Goal: Transaction & Acquisition: Purchase product/service

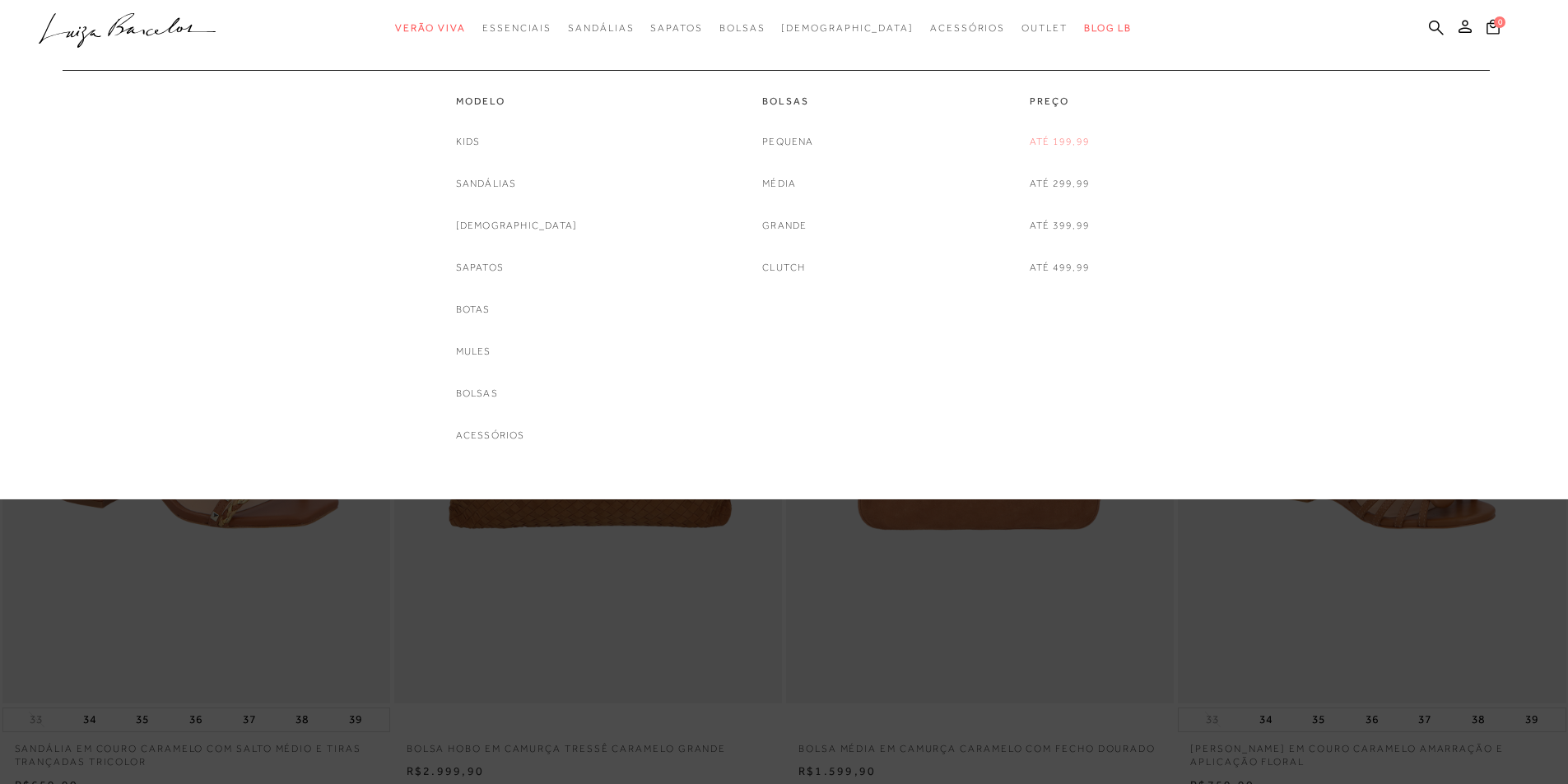
click at [1053, 149] on link "Até 199,99" at bounding box center [1059, 142] width 60 height 18
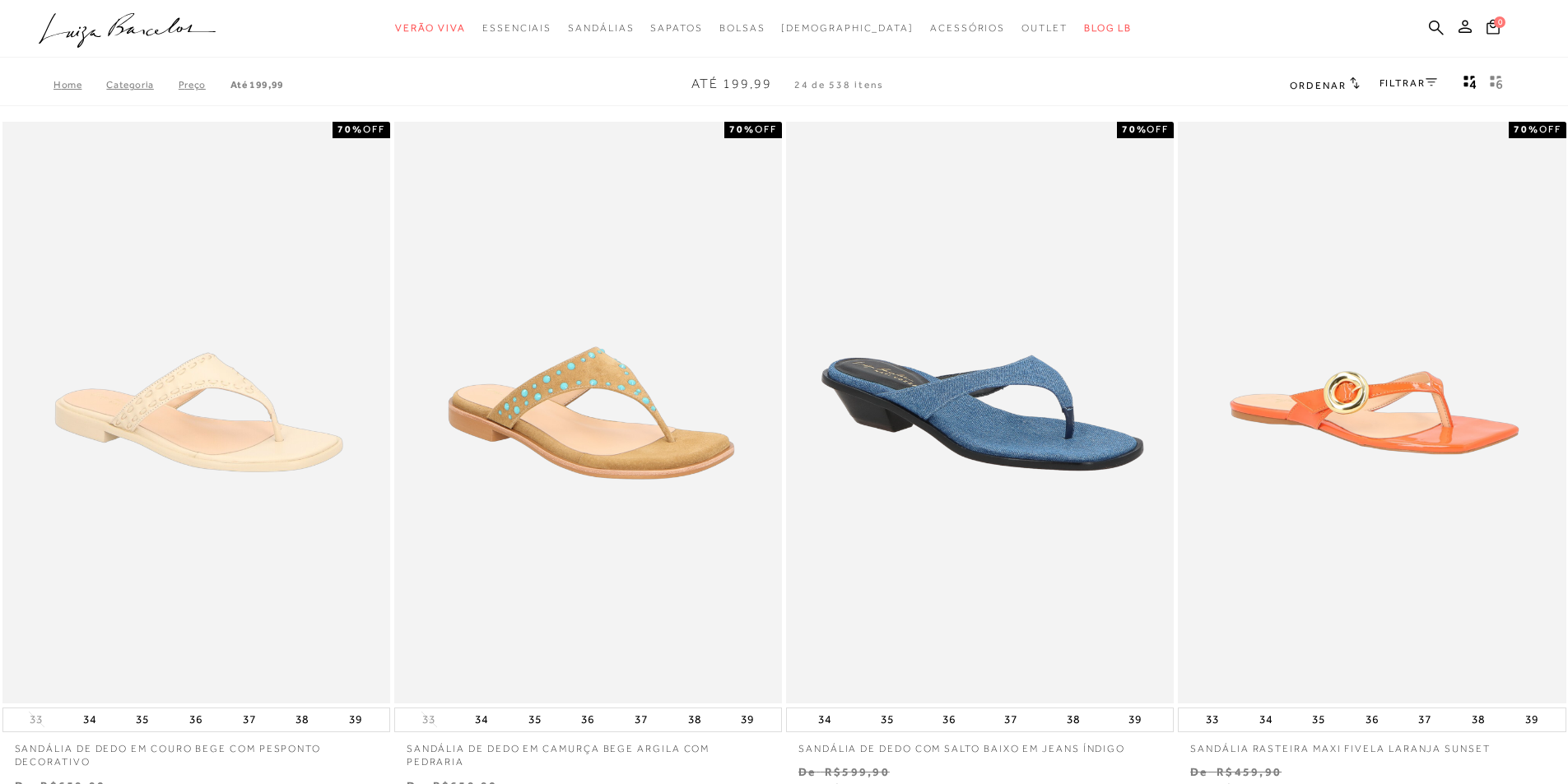
click at [1414, 76] on div "FILTRAR" at bounding box center [1408, 84] width 57 height 21
click at [1423, 84] on link "FILTRAR" at bounding box center [1408, 83] width 57 height 11
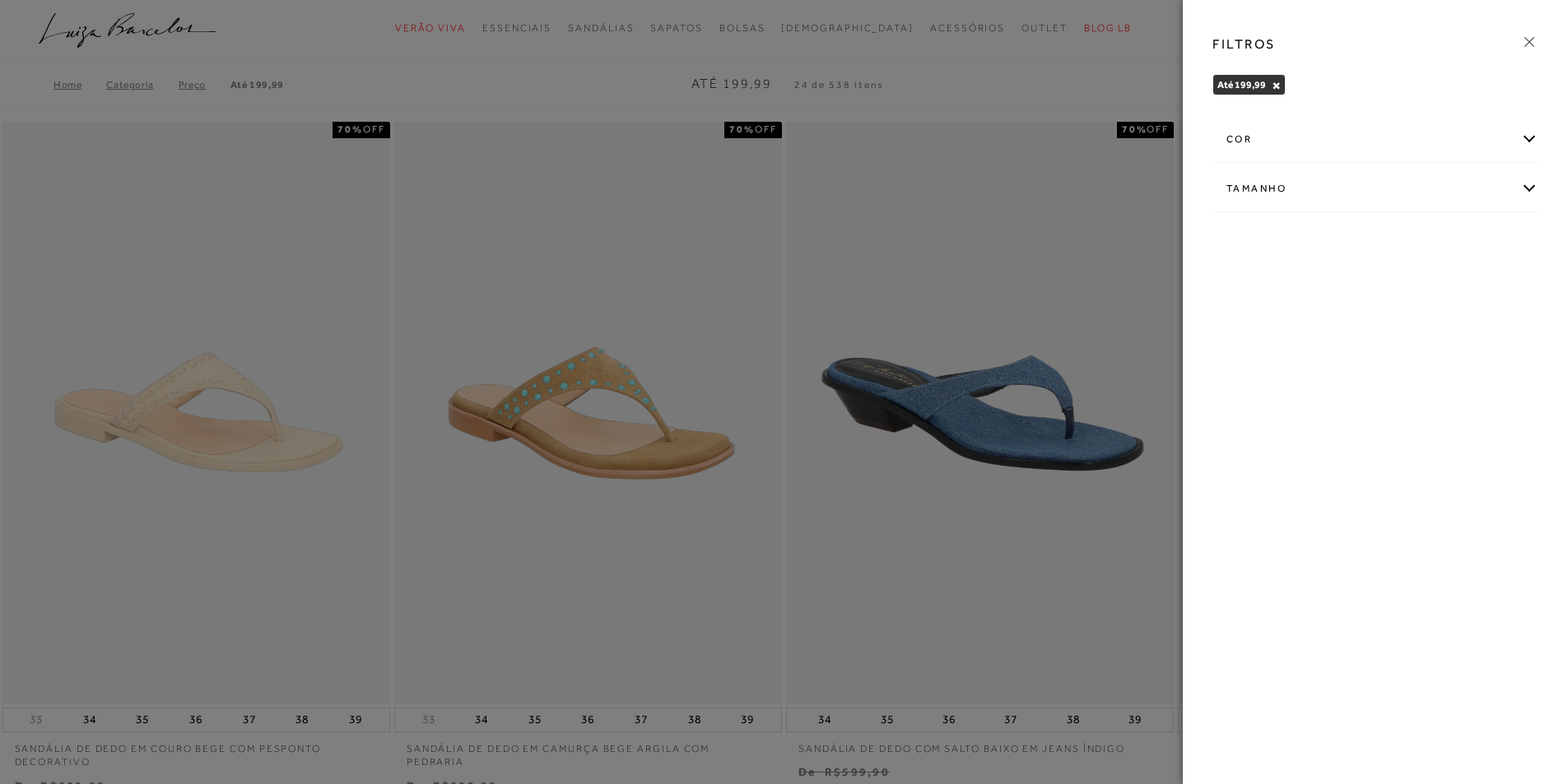
click at [1253, 197] on div "Tamanho" at bounding box center [1375, 188] width 324 height 43
click at [1448, 290] on span "34" at bounding box center [1439, 285] width 24 height 12
click at [1439, 290] on input "34" at bounding box center [1431, 288] width 17 height 17
checkbox input "true"
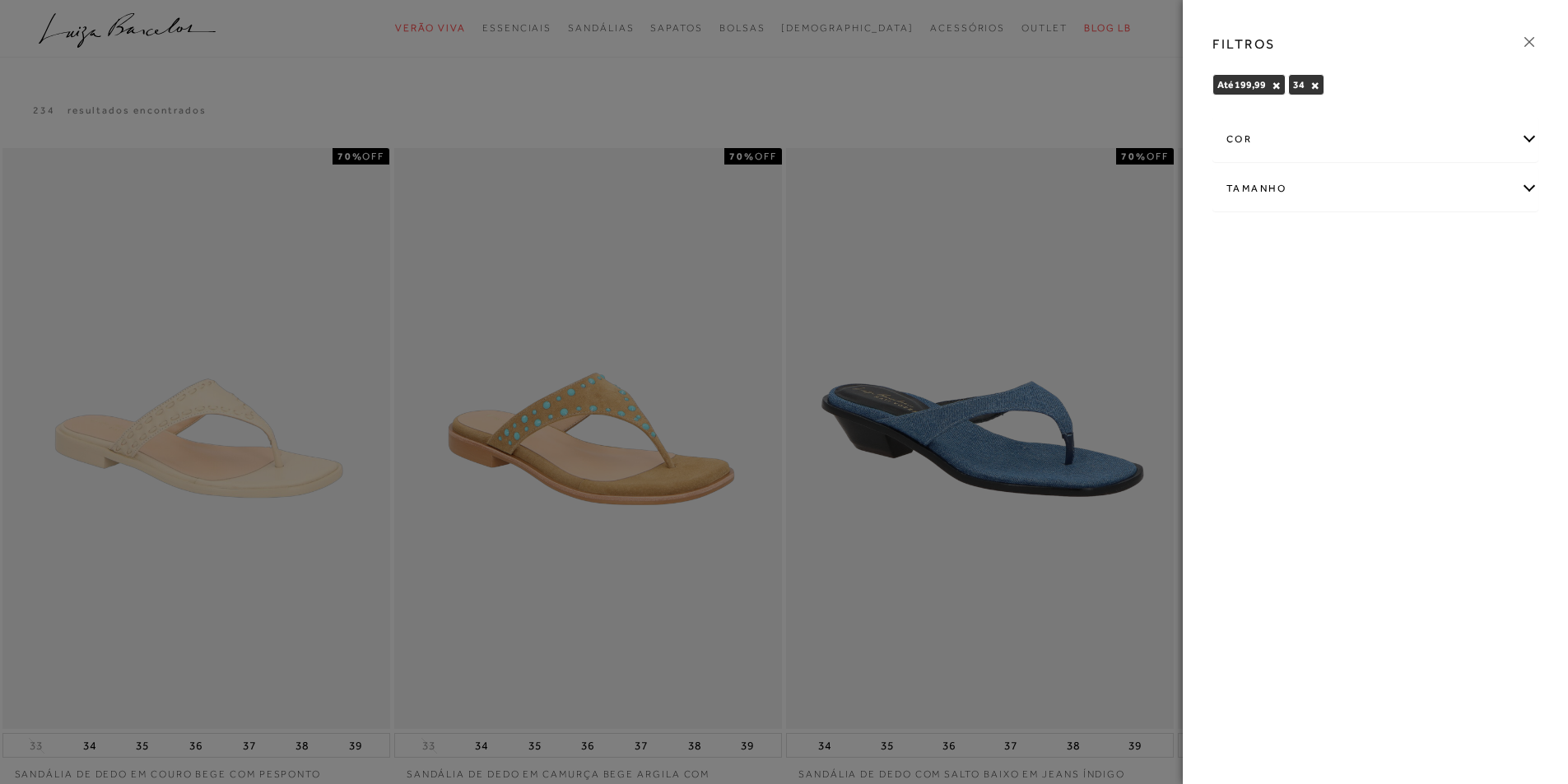
drag, startPoint x: 1531, startPoint y: 45, endPoint x: 1463, endPoint y: 47, distance: 68.0
click at [1530, 45] on icon at bounding box center [1529, 42] width 18 height 18
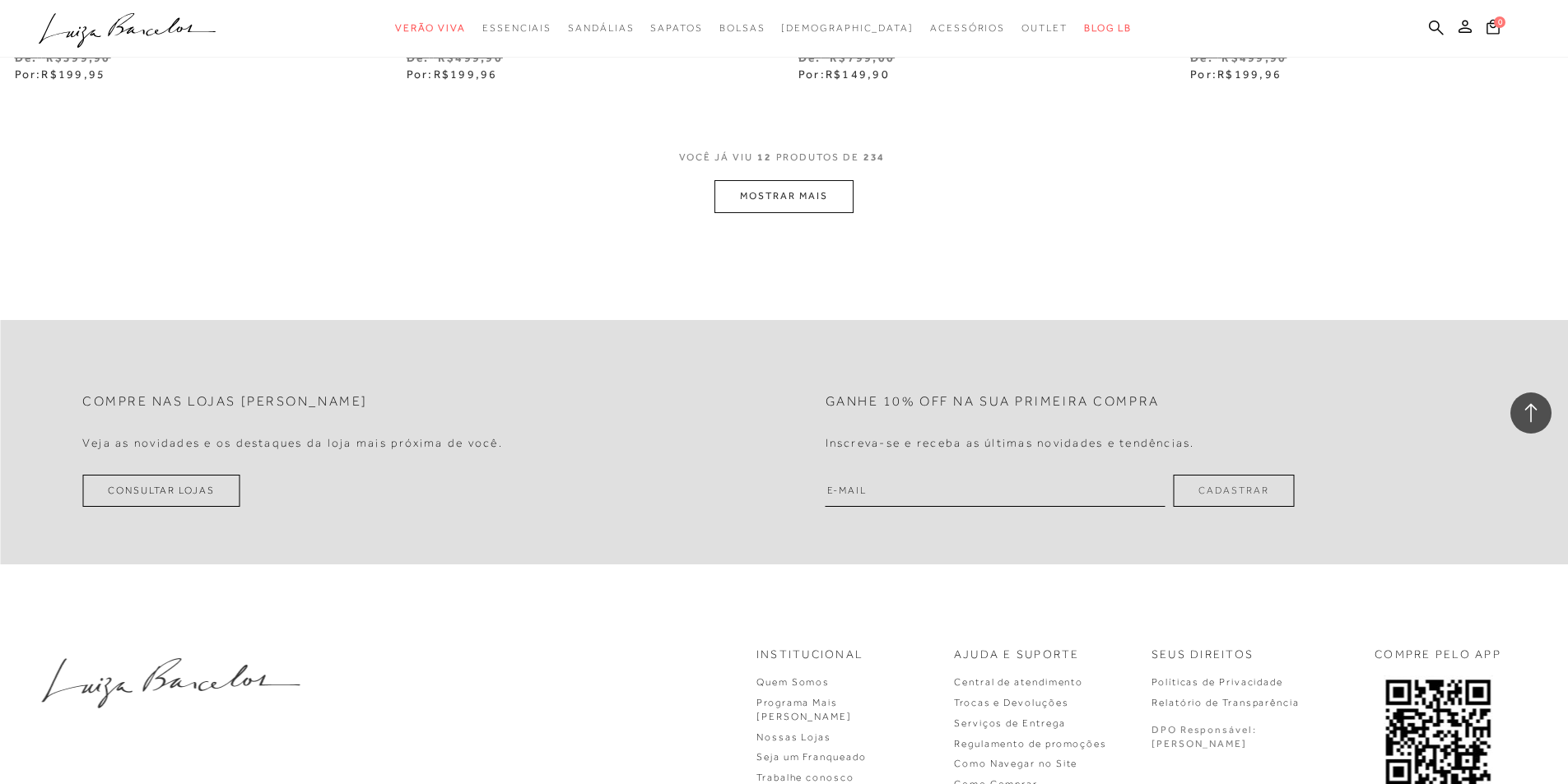
scroll to position [2287, 0]
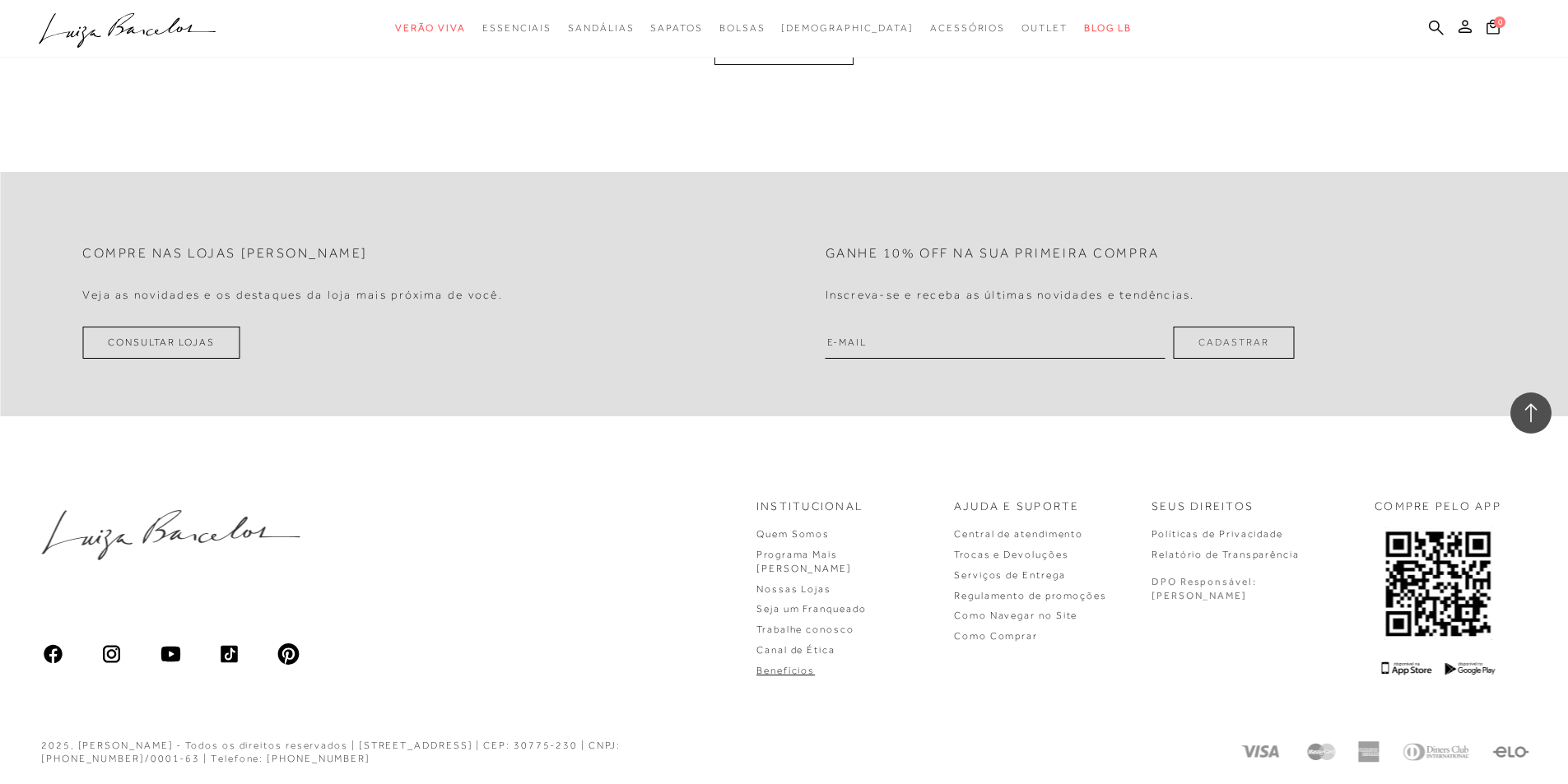
click at [815, 664] on link "Benefícios" at bounding box center [784, 670] width 58 height 11
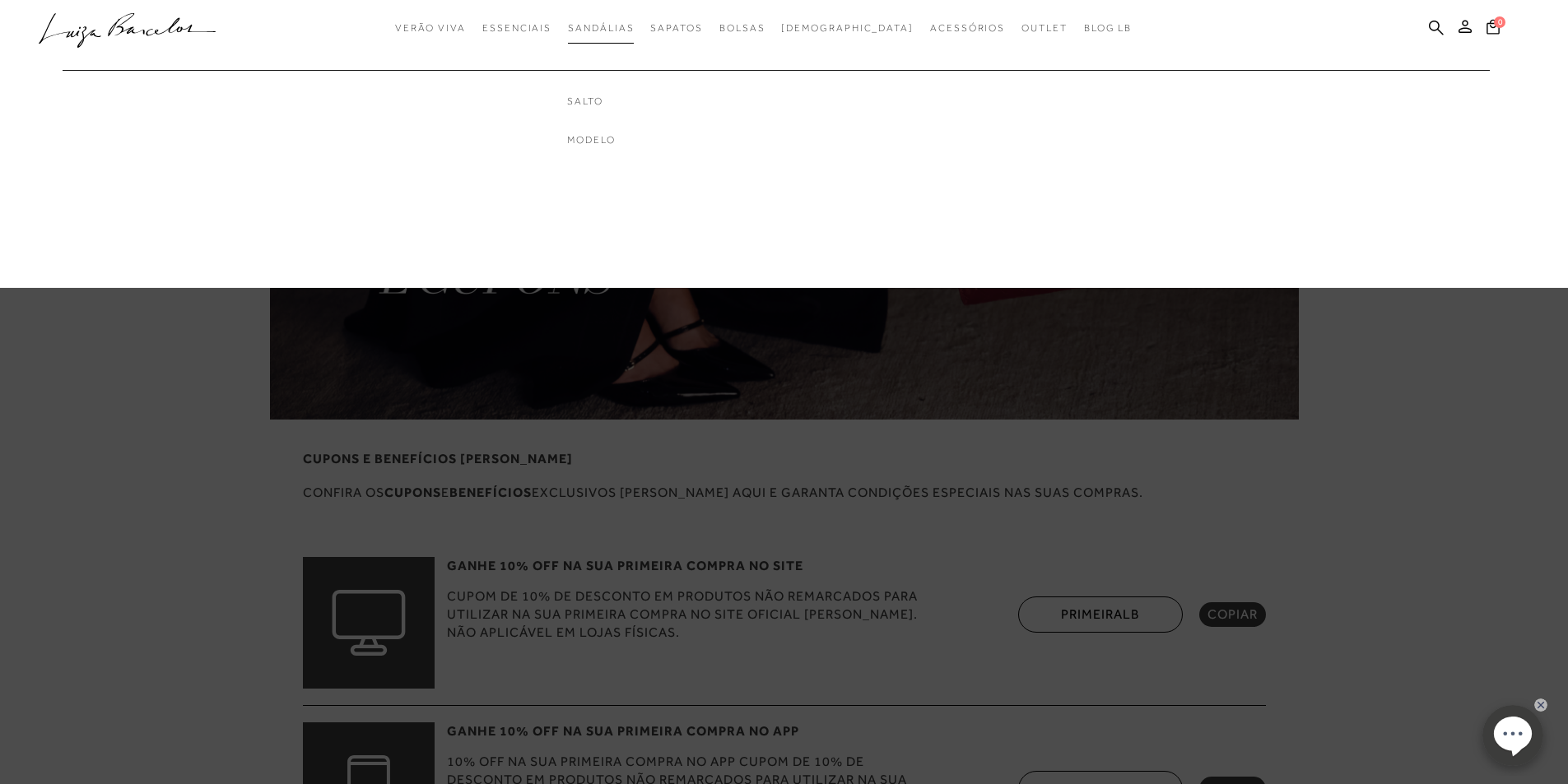
click at [627, 28] on span "Sandálias" at bounding box center [600, 28] width 65 height 11
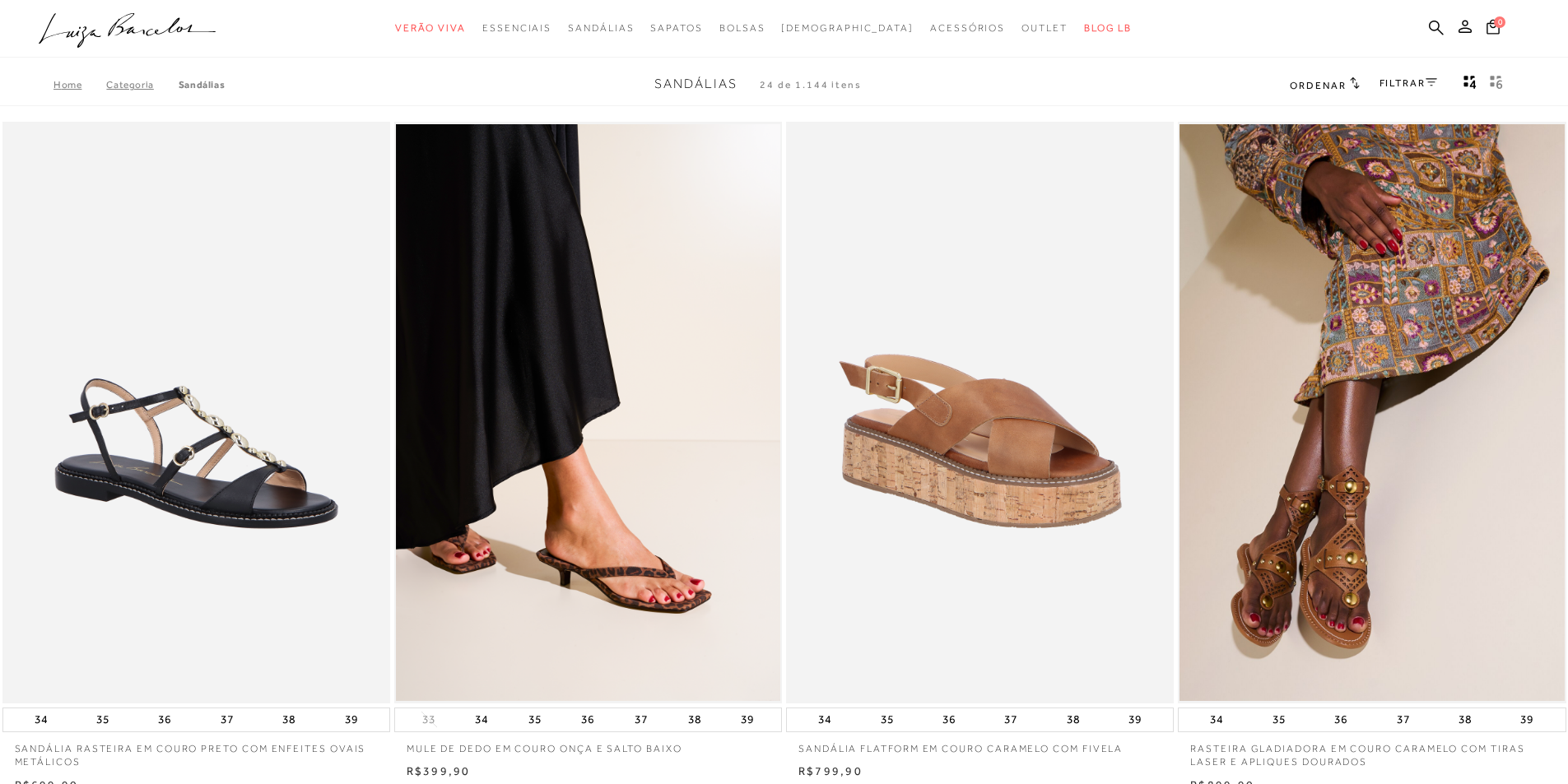
click at [1308, 87] on span "Ordenar" at bounding box center [1317, 86] width 56 height 11
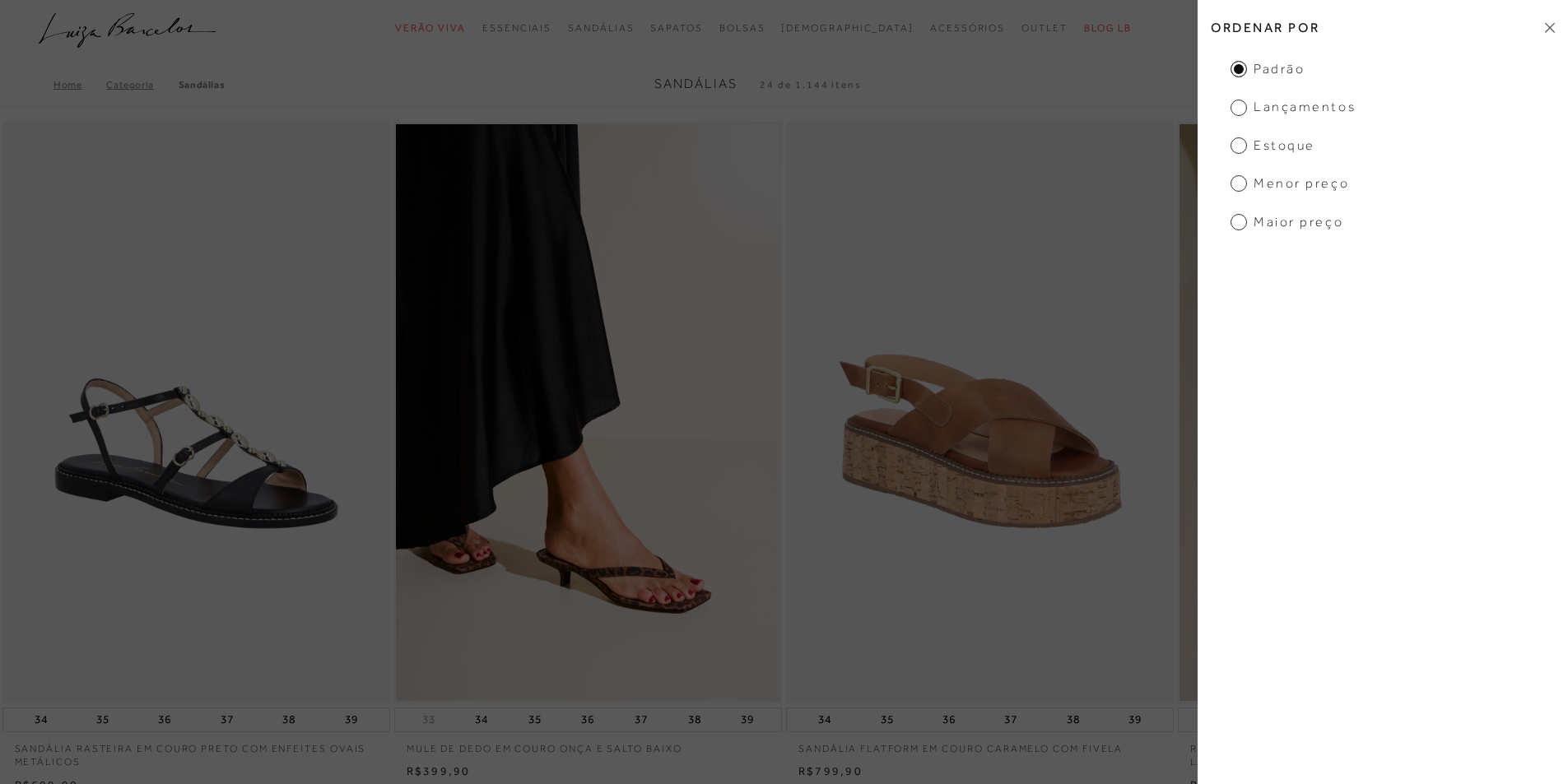
click at [1253, 179] on span "Menor preço" at bounding box center [1290, 183] width 119 height 18
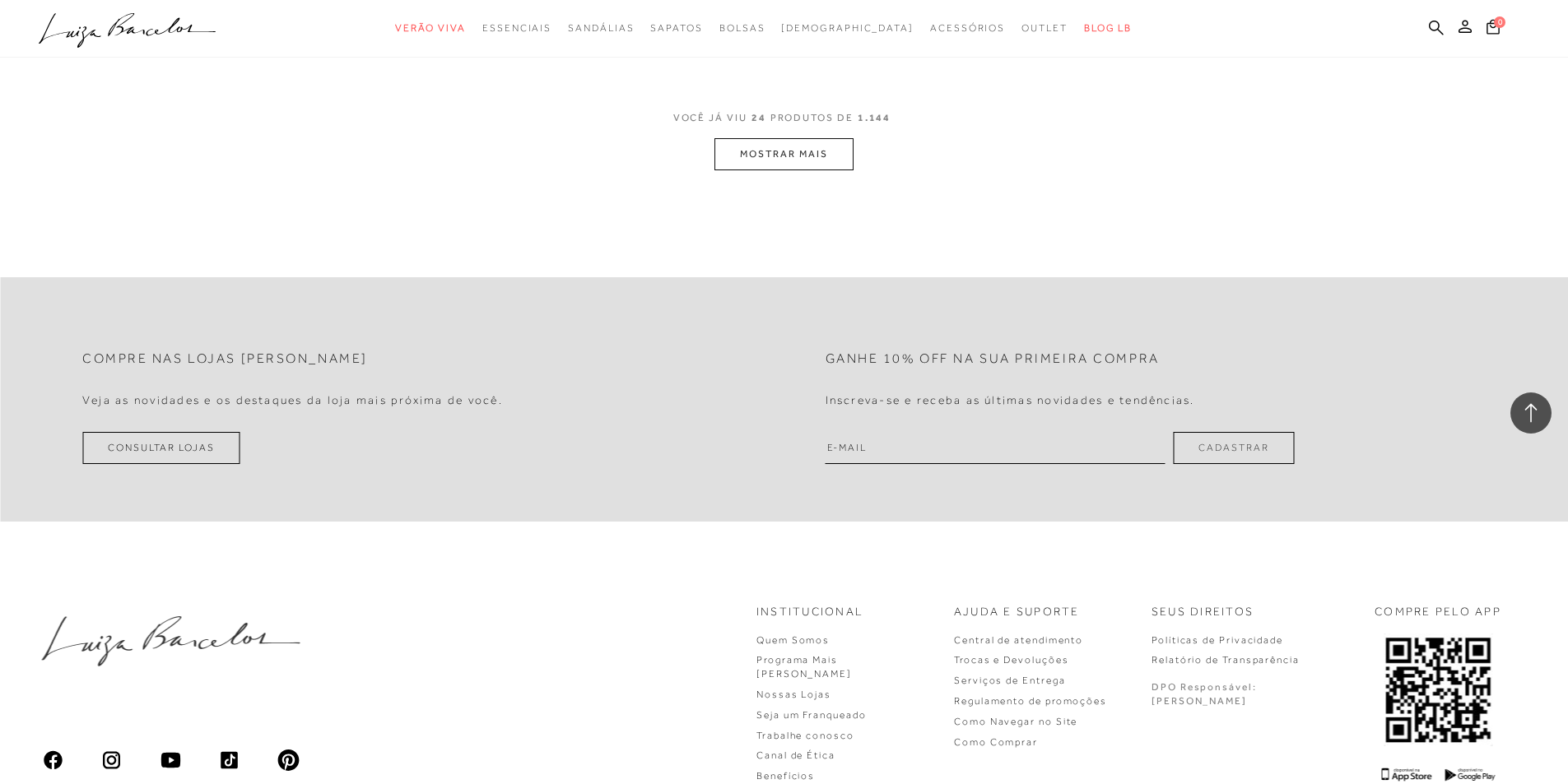
scroll to position [4053, 0]
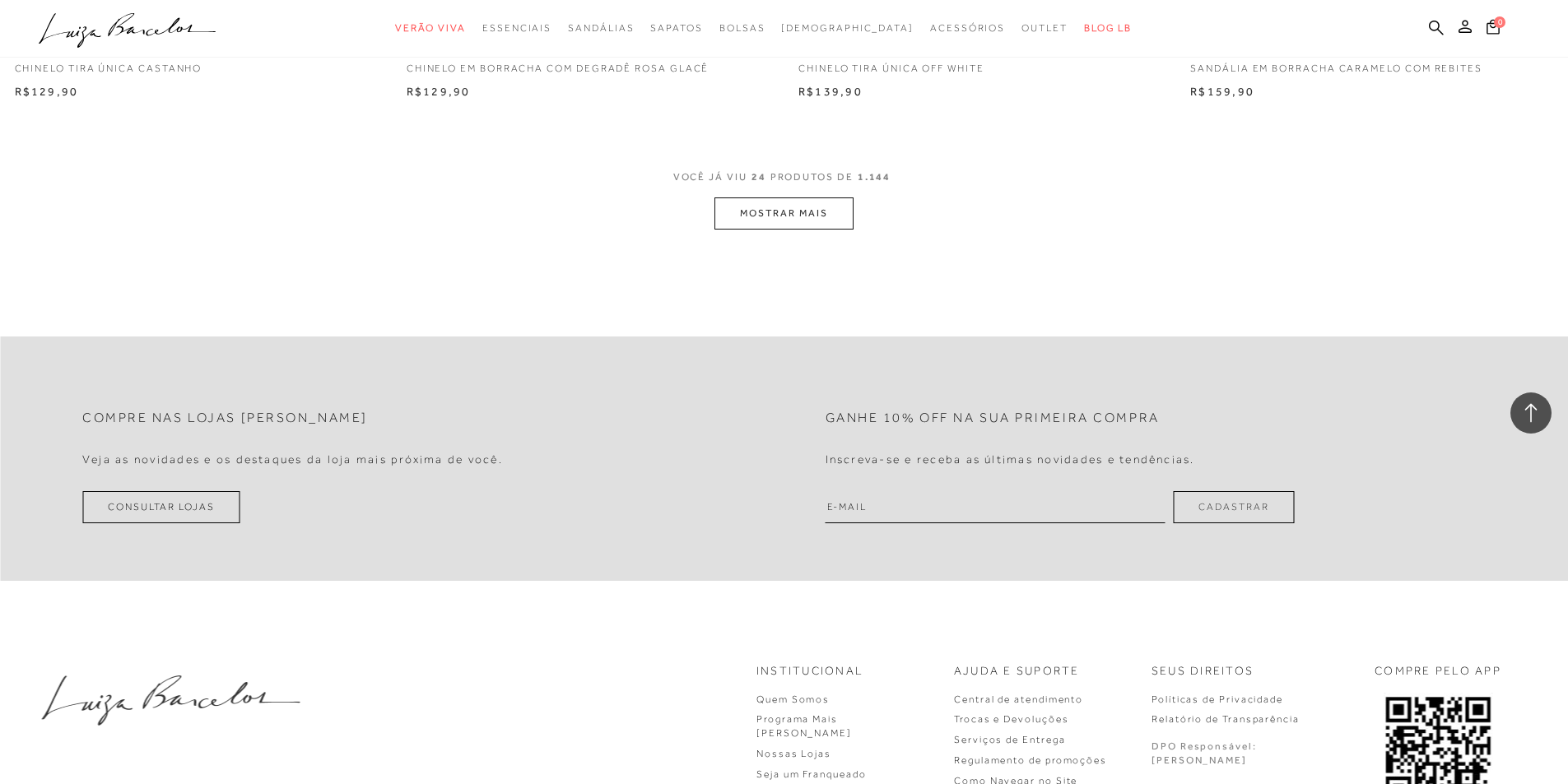
click at [782, 198] on button "MOSTRAR MAIS" at bounding box center [784, 213] width 138 height 32
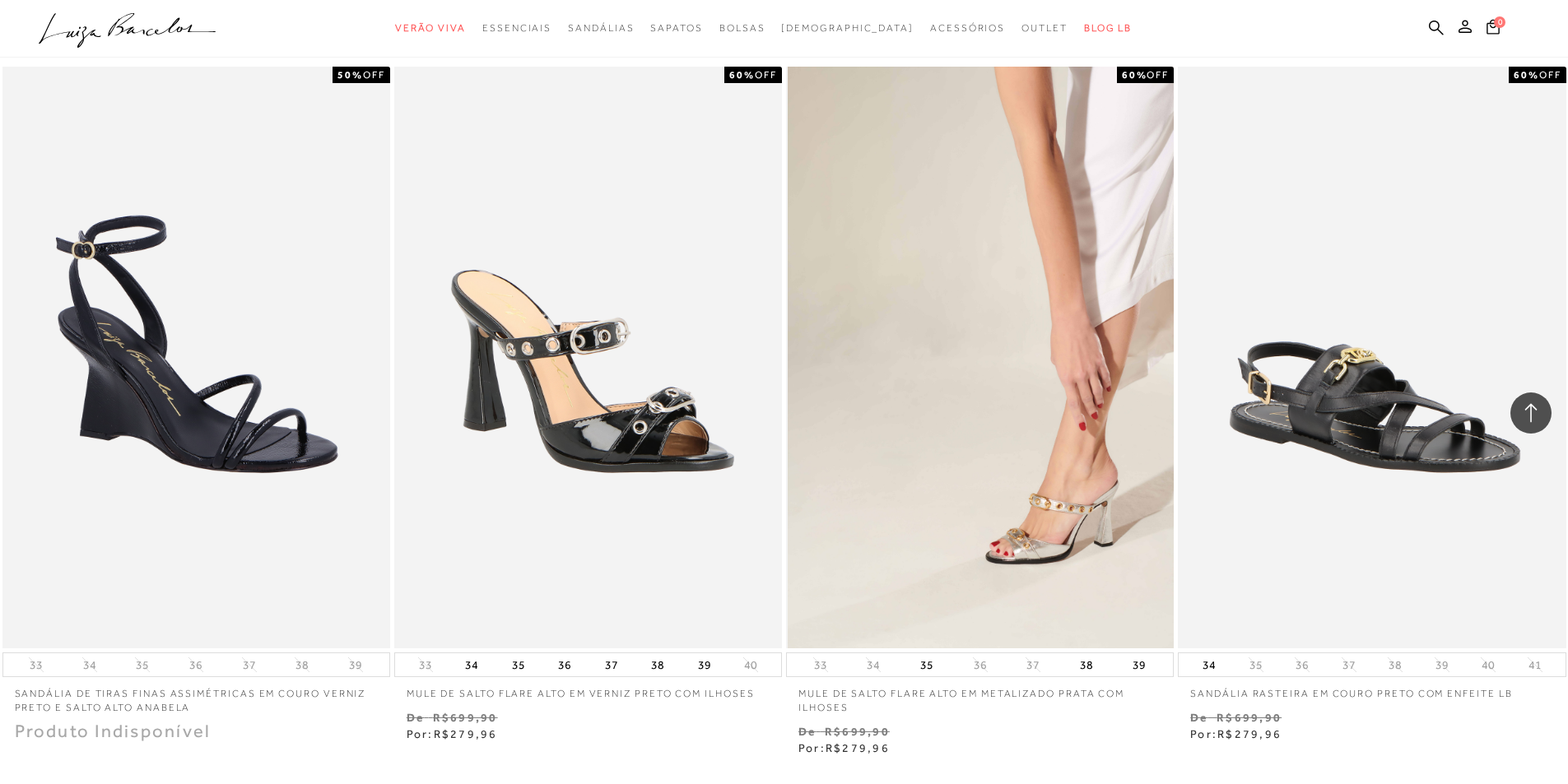
scroll to position [8000, 0]
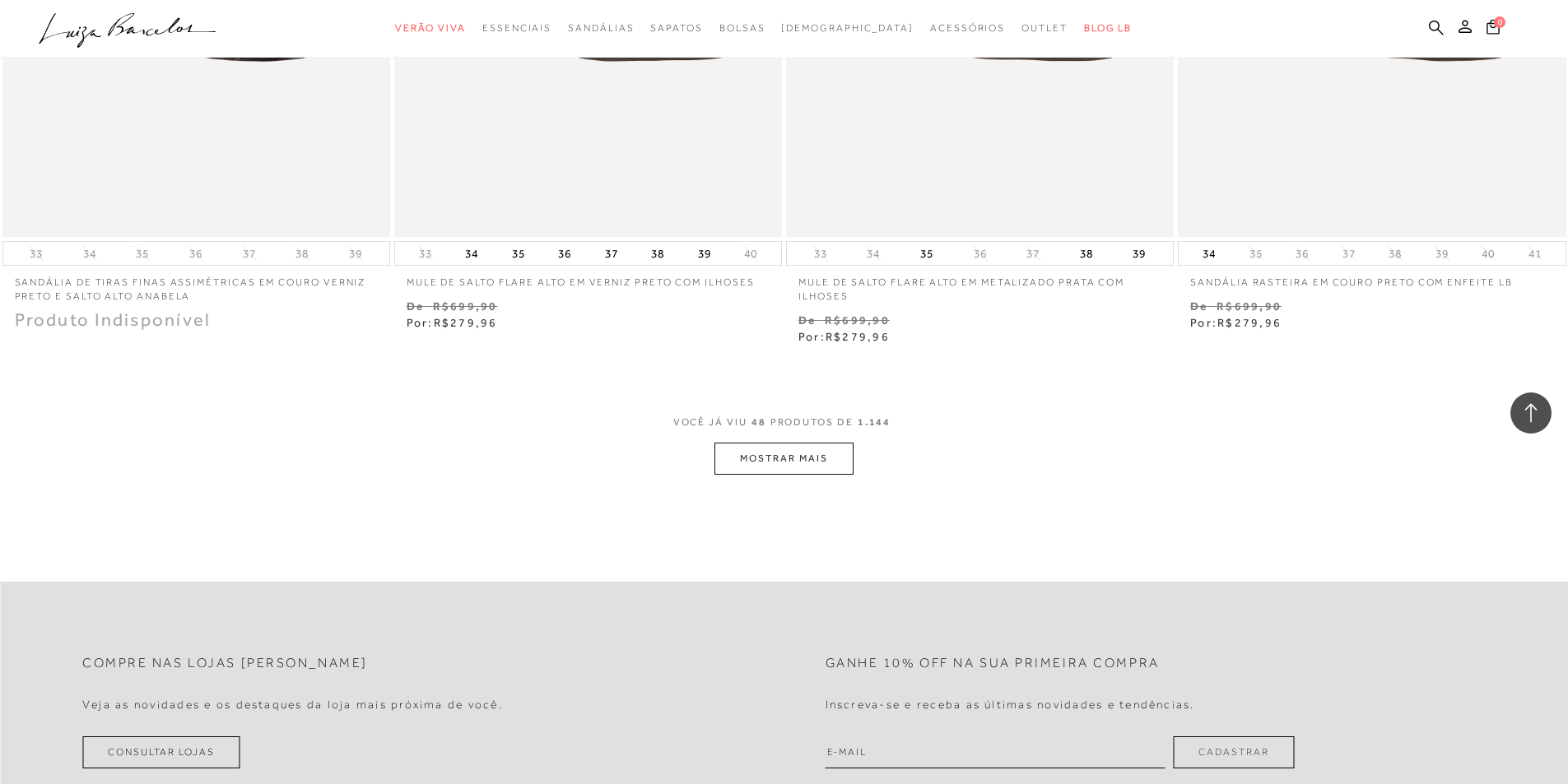
click at [770, 456] on button "MOSTRAR MAIS" at bounding box center [784, 458] width 138 height 32
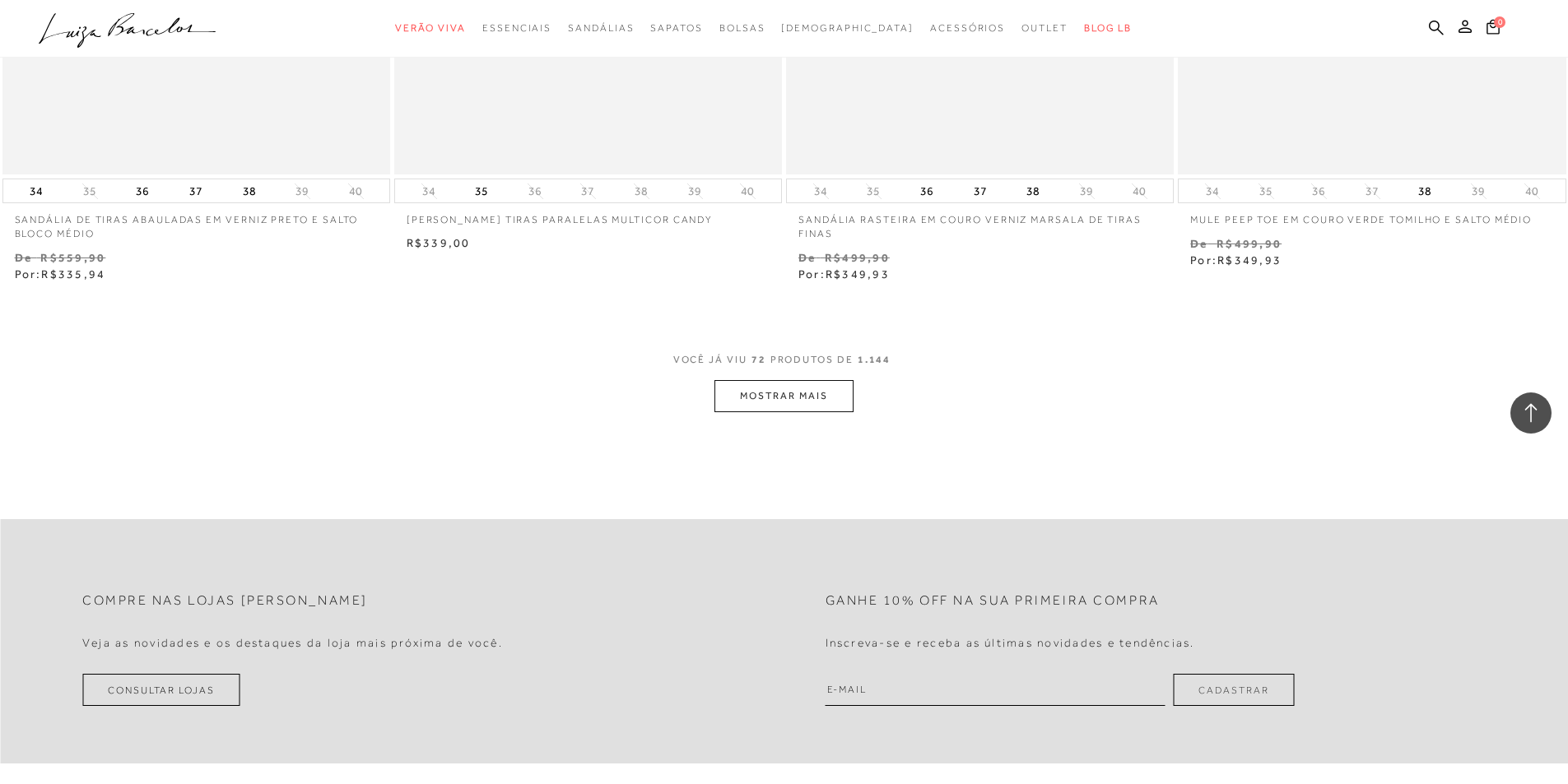
scroll to position [12360, 0]
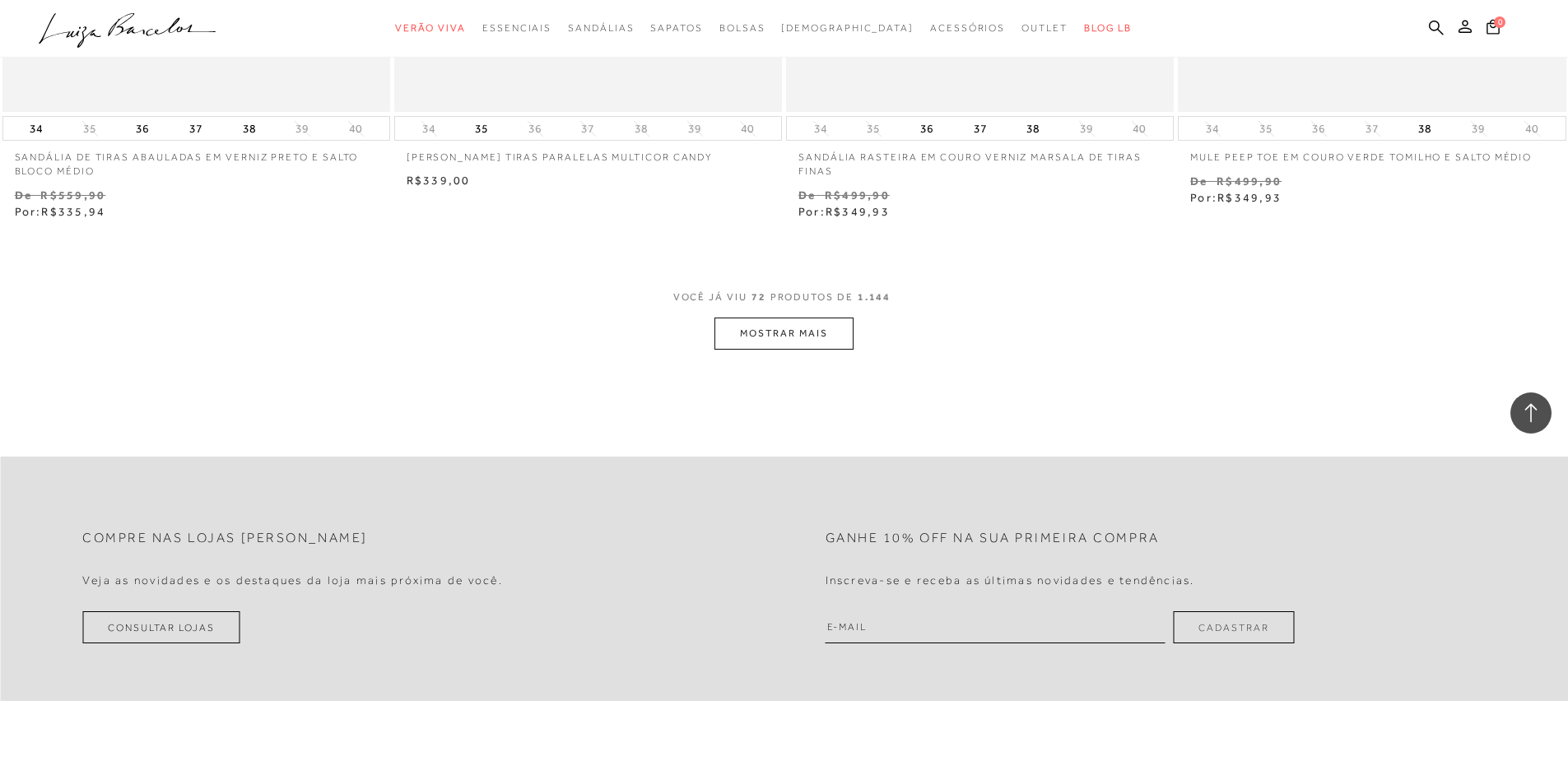
click at [834, 318] on button "MOSTRAR MAIS" at bounding box center [784, 333] width 138 height 32
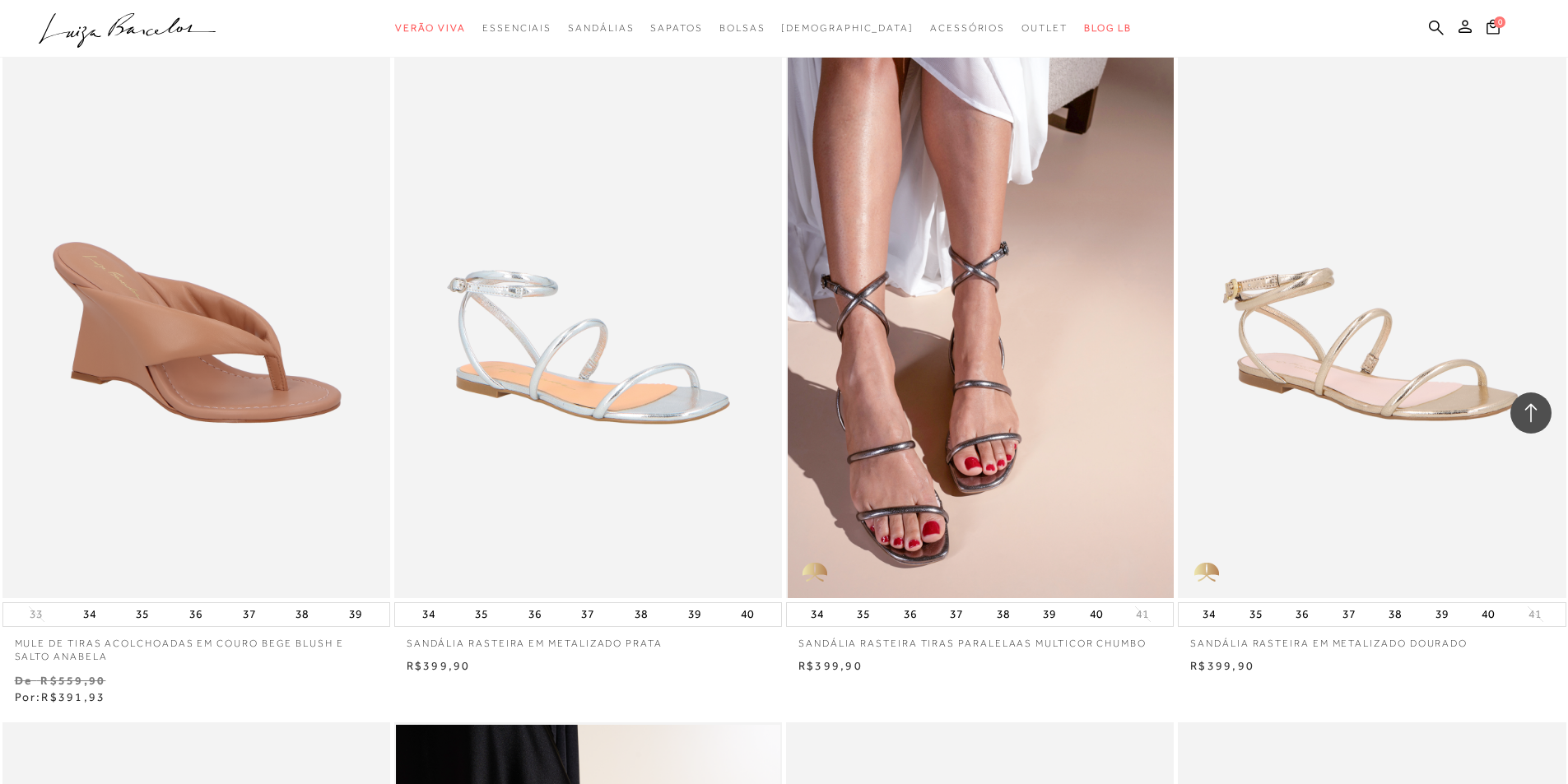
scroll to position [14251, 0]
